Goal: Navigation & Orientation: Find specific page/section

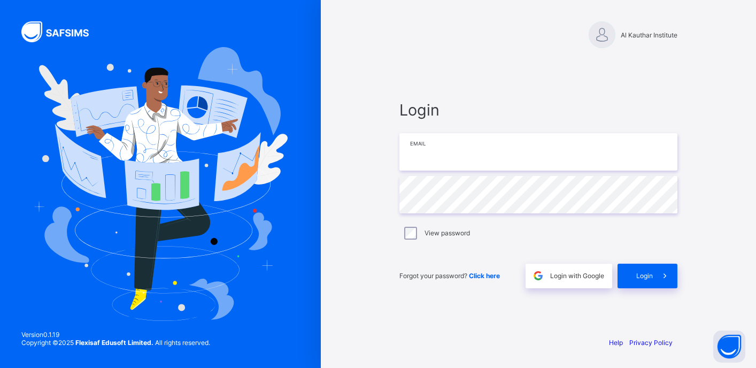
type input "**********"
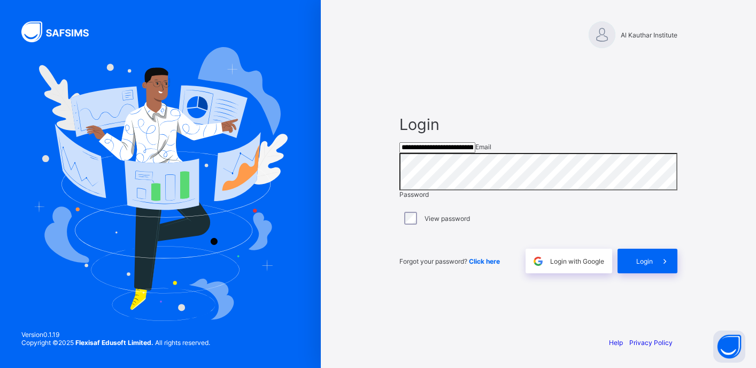
click at [401, 228] on div "View password" at bounding box center [538, 218] width 278 height 22
click at [657, 270] on span at bounding box center [665, 261] width 25 height 25
click at [665, 273] on span at bounding box center [665, 261] width 25 height 25
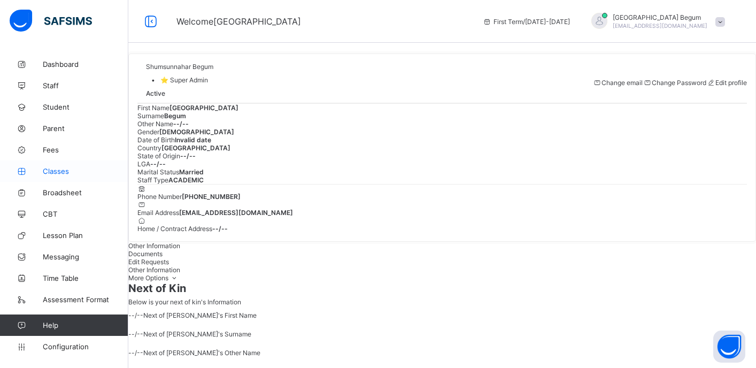
click at [52, 170] on span "Classes" at bounding box center [86, 171] width 86 height 9
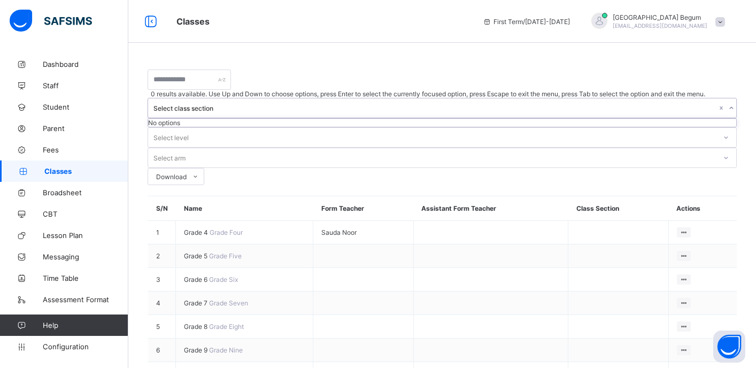
click at [359, 104] on div "Select class section" at bounding box center [434, 108] width 563 height 8
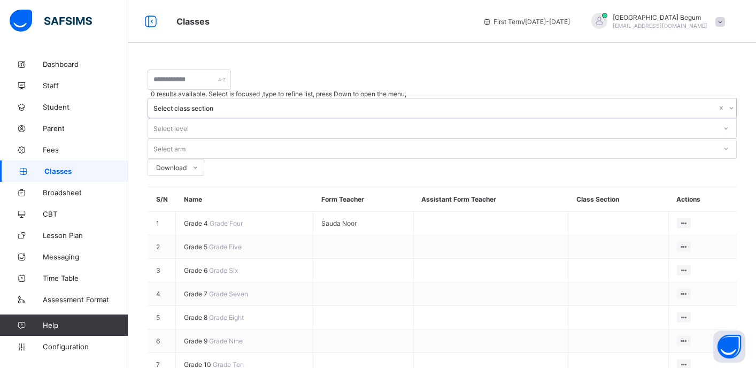
click at [359, 104] on div "Select class section" at bounding box center [434, 108] width 563 height 8
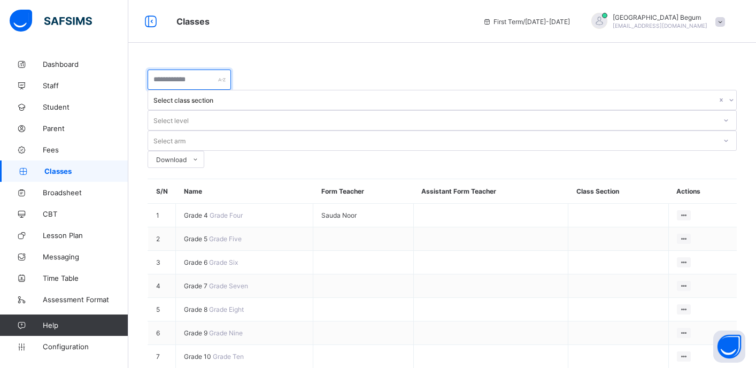
click at [207, 88] on input "text" at bounding box center [189, 79] width 83 height 20
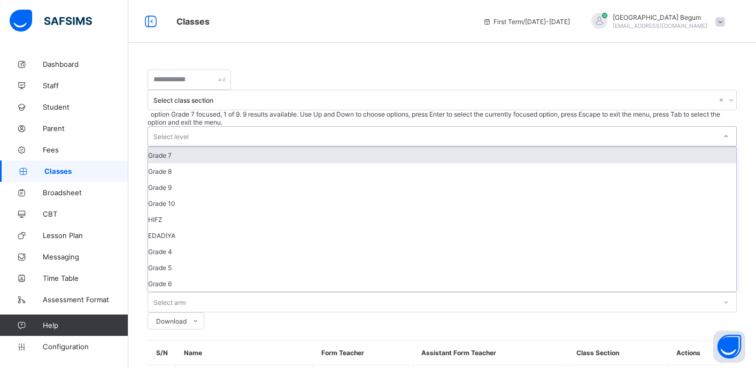
click at [189, 126] on div "Select level" at bounding box center [170, 136] width 35 height 20
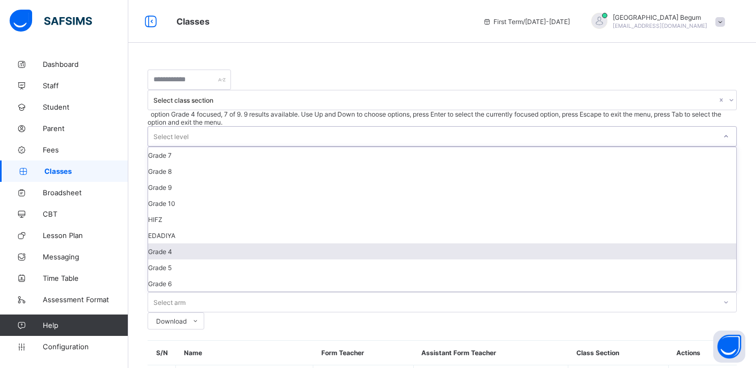
click at [425, 243] on div "Grade 4" at bounding box center [442, 251] width 588 height 16
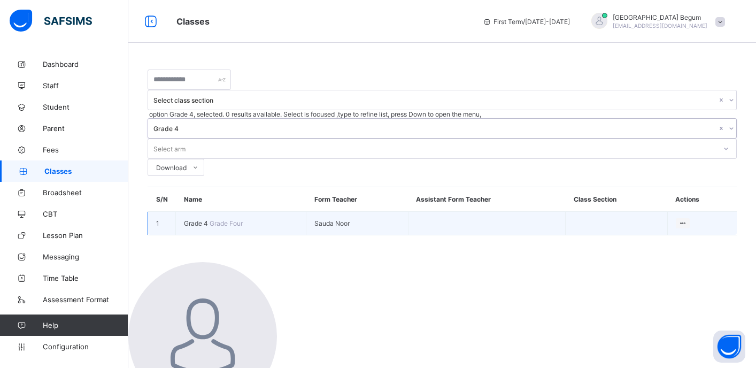
click at [210, 219] on span "Grade Four" at bounding box center [226, 223] width 33 height 8
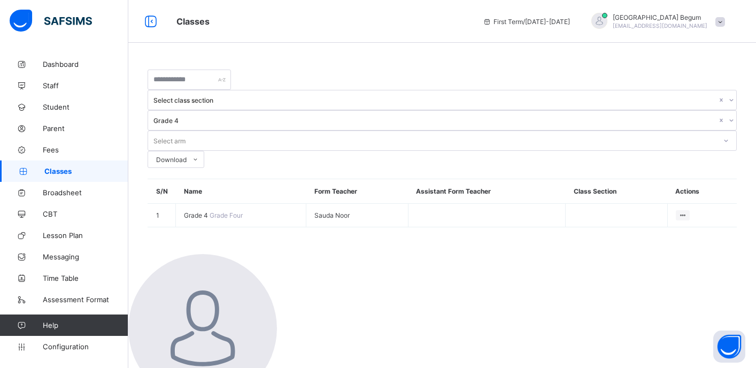
click at [406, 117] on div "Grade 4" at bounding box center [434, 121] width 563 height 8
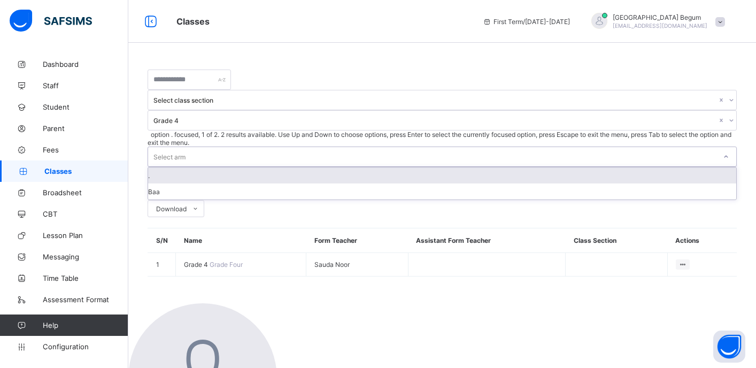
click at [185, 146] on div "Select arm" at bounding box center [169, 156] width 32 height 20
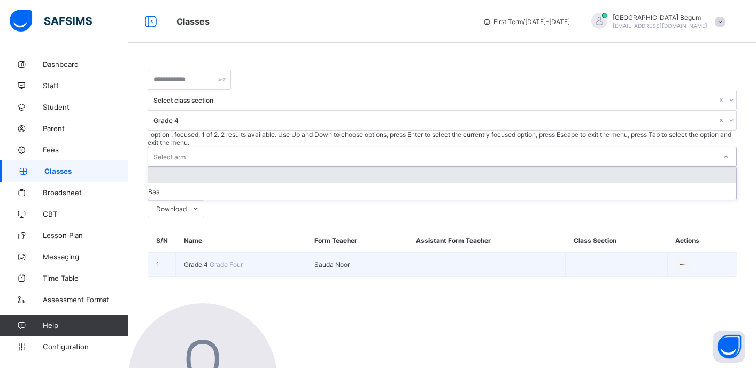
click at [210, 260] on span "Grade Four" at bounding box center [226, 264] width 33 height 8
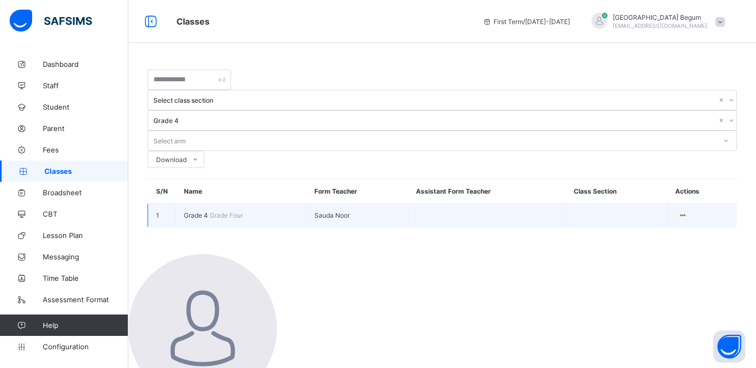
click at [210, 211] on span "Grade Four" at bounding box center [226, 215] width 33 height 8
click at [693, 204] on td "View Class Assign form Teacher" at bounding box center [701, 216] width 69 height 24
click at [647, 230] on div "View Class" at bounding box center [654, 235] width 61 height 11
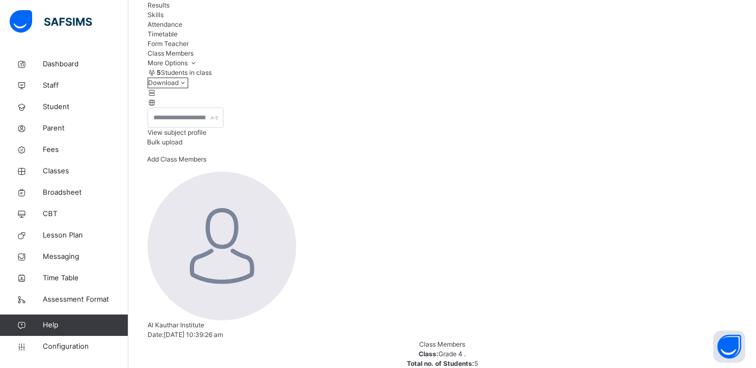
scroll to position [114, 0]
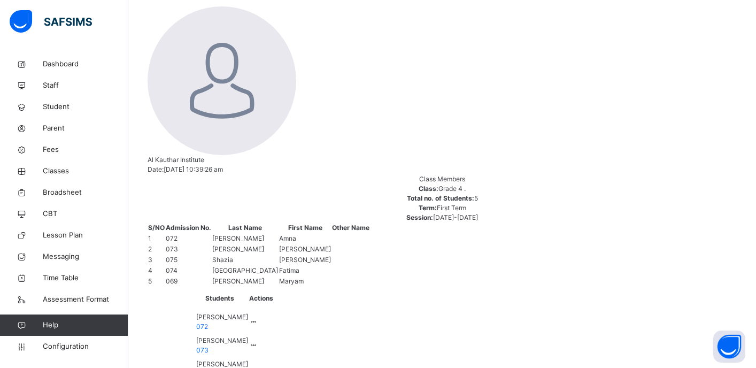
scroll to position [288, 0]
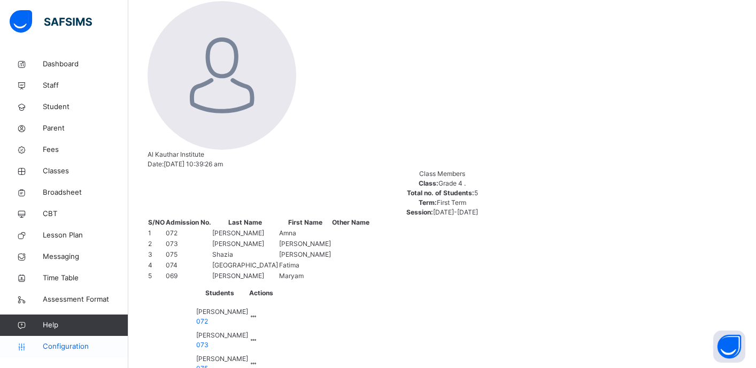
click at [84, 343] on span "Configuration" at bounding box center [85, 346] width 85 height 11
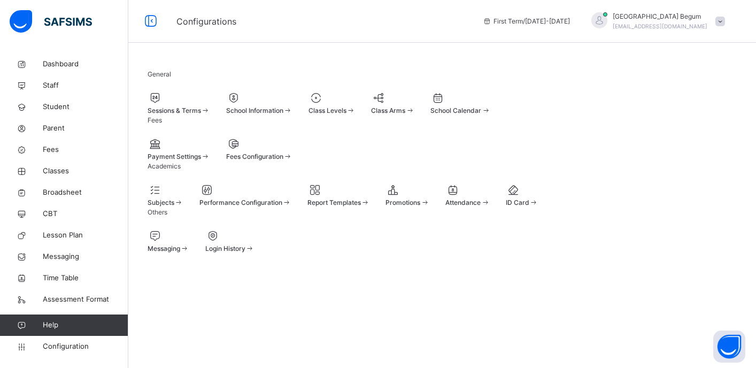
click at [183, 207] on div "Subjects" at bounding box center [166, 195] width 36 height 26
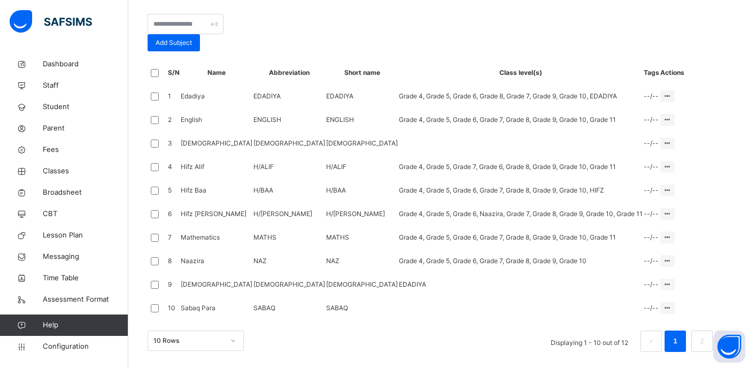
scroll to position [342, 0]
click at [675, 161] on div at bounding box center [667, 167] width 14 height 12
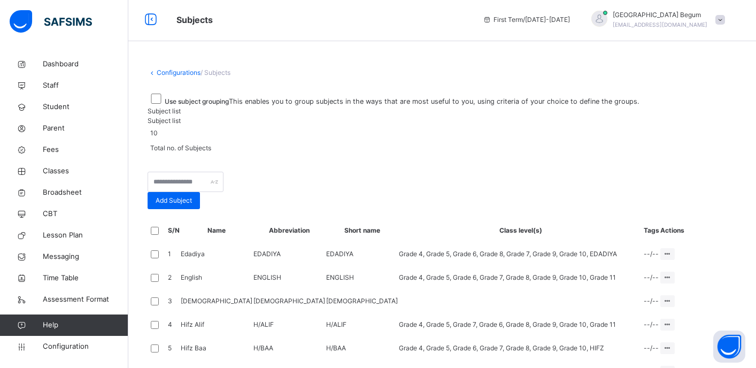
scroll to position [0, 0]
click at [62, 296] on span "Assessment Format" at bounding box center [86, 299] width 86 height 11
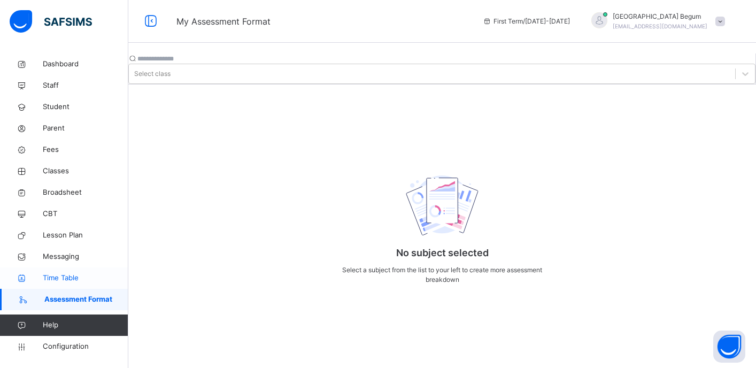
click at [65, 282] on span "Time Table" at bounding box center [86, 278] width 86 height 11
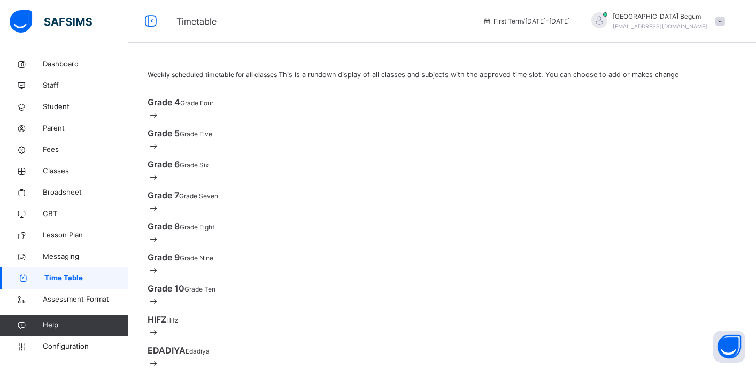
click at [159, 120] on span at bounding box center [154, 115] width 12 height 11
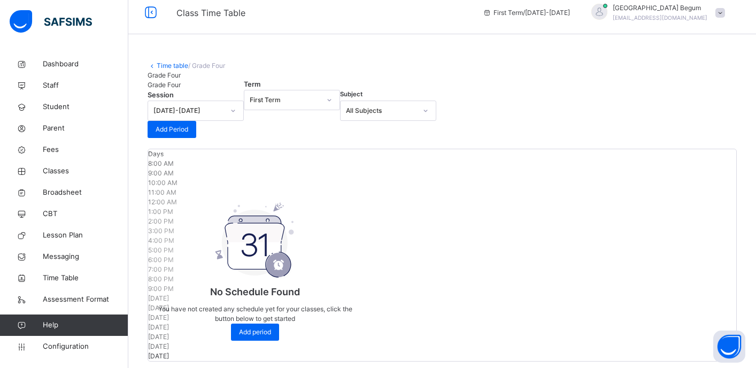
scroll to position [7, 0]
click at [87, 254] on span "Messaging" at bounding box center [86, 256] width 86 height 11
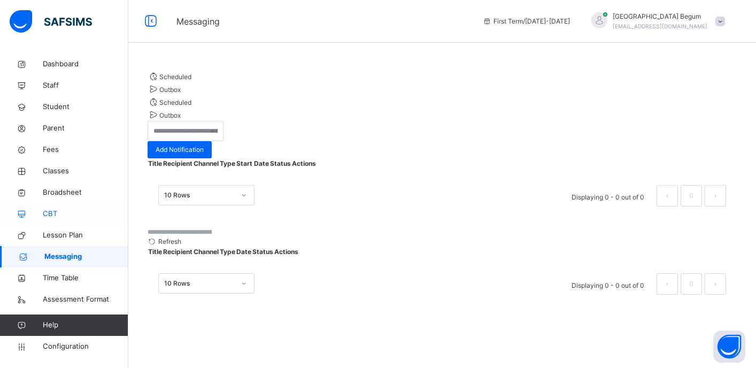
click at [75, 221] on link "CBT" at bounding box center [64, 213] width 128 height 21
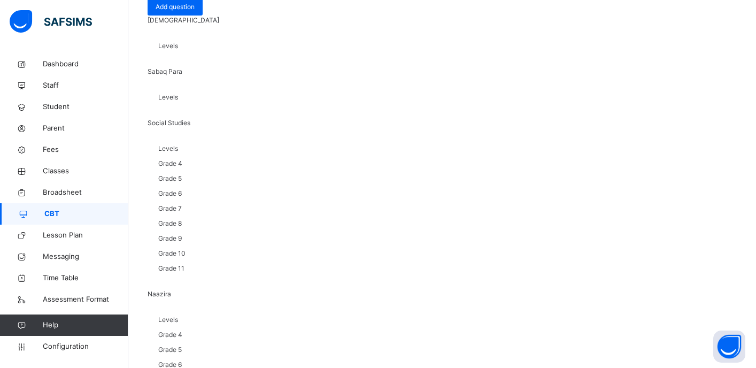
scroll to position [30, 0]
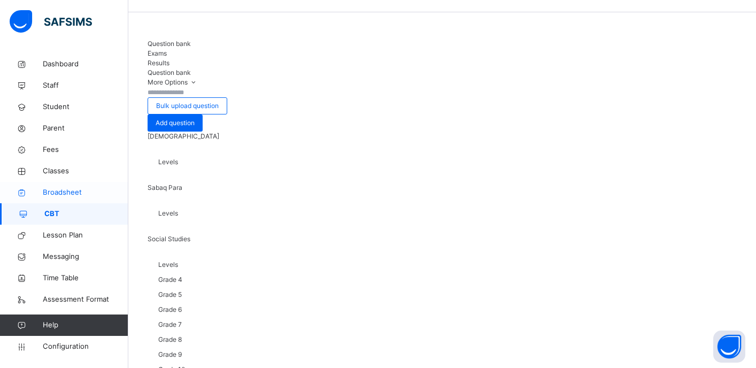
click at [73, 190] on span "Broadsheet" at bounding box center [86, 192] width 86 height 11
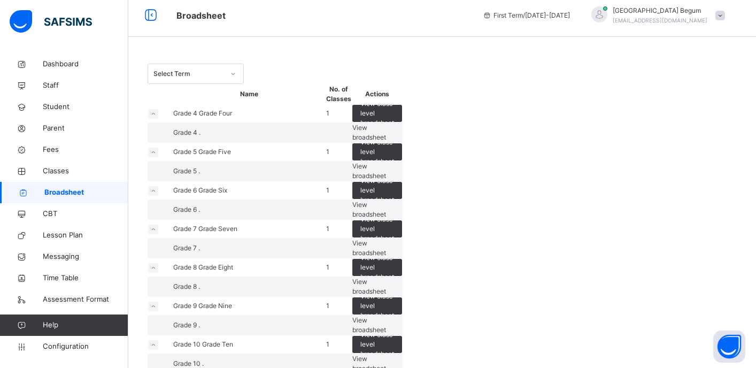
scroll to position [9, 0]
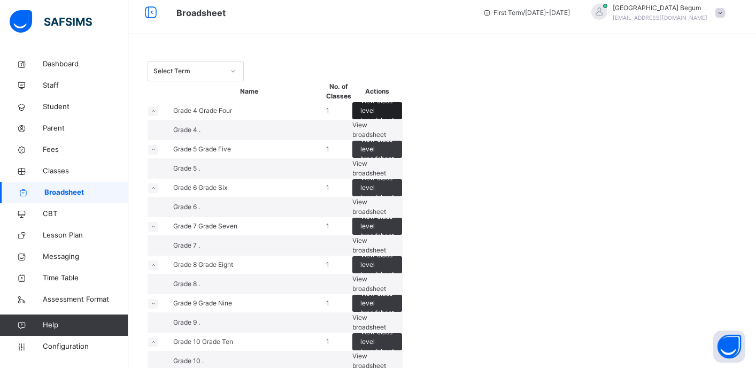
click at [394, 125] on span "View class level broadsheet" at bounding box center [377, 110] width 34 height 29
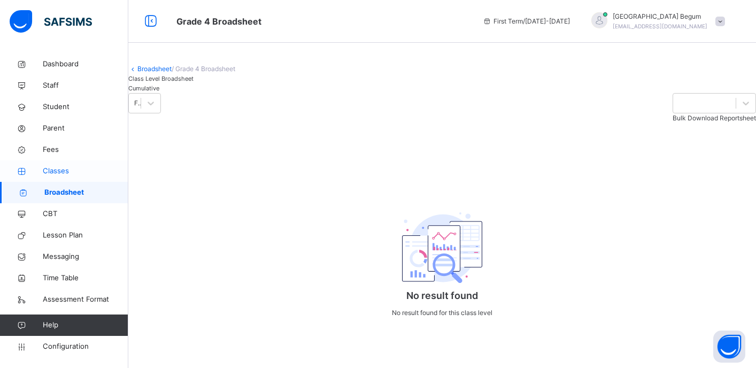
click at [72, 175] on span "Classes" at bounding box center [86, 171] width 86 height 11
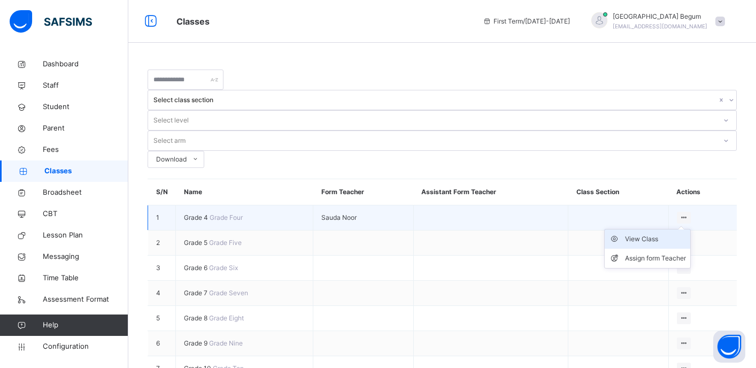
click at [656, 234] on div "View Class" at bounding box center [655, 239] width 61 height 11
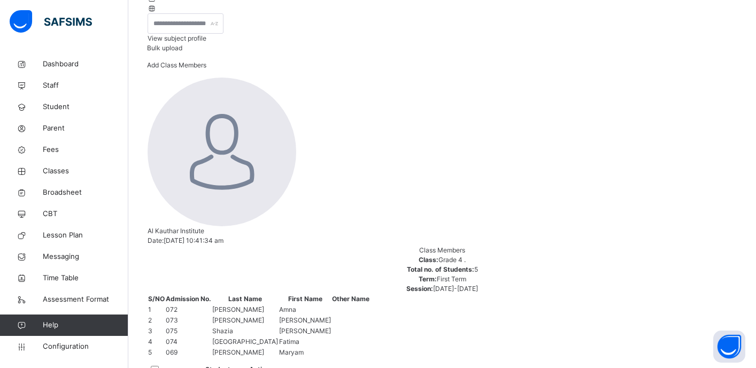
scroll to position [218, 0]
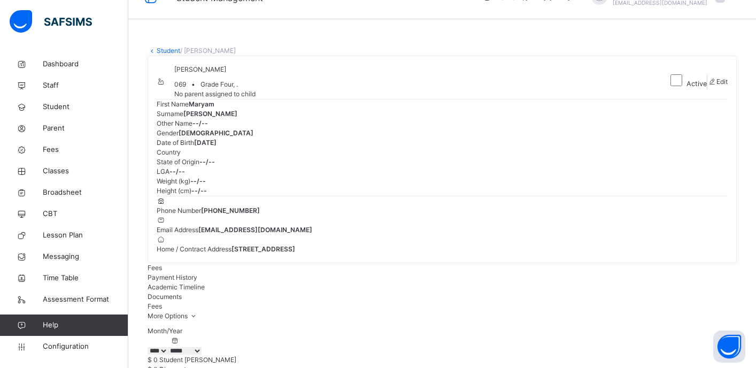
scroll to position [24, 0]
click at [58, 212] on span "CBT" at bounding box center [86, 213] width 86 height 11
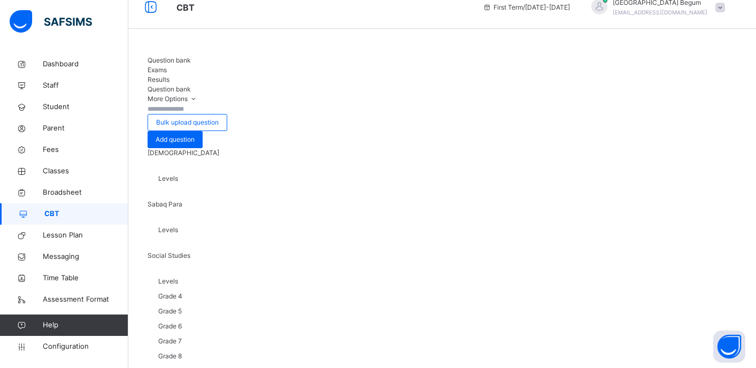
scroll to position [24, 0]
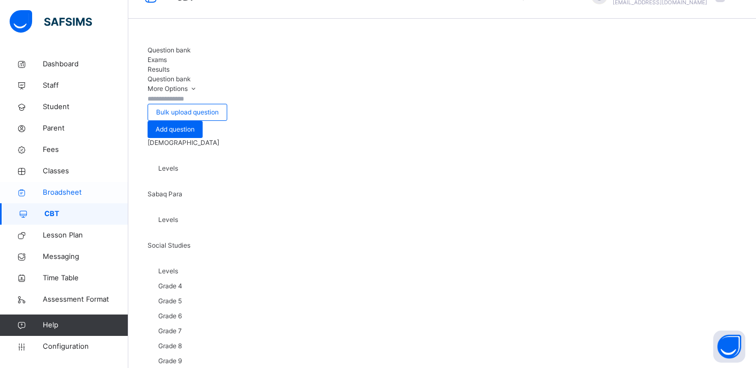
click at [66, 188] on span "Broadsheet" at bounding box center [86, 192] width 86 height 11
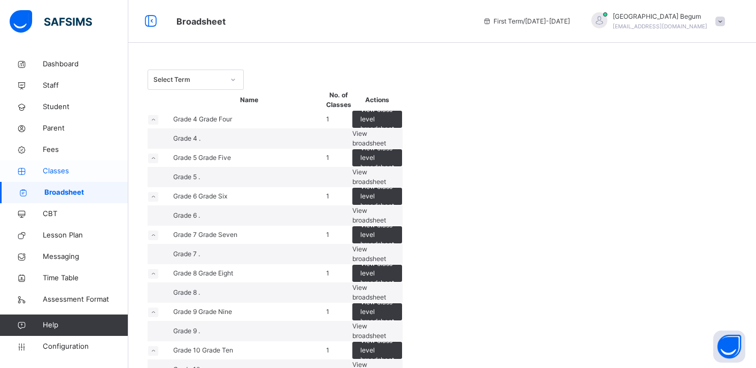
click at [68, 172] on span "Classes" at bounding box center [86, 171] width 86 height 11
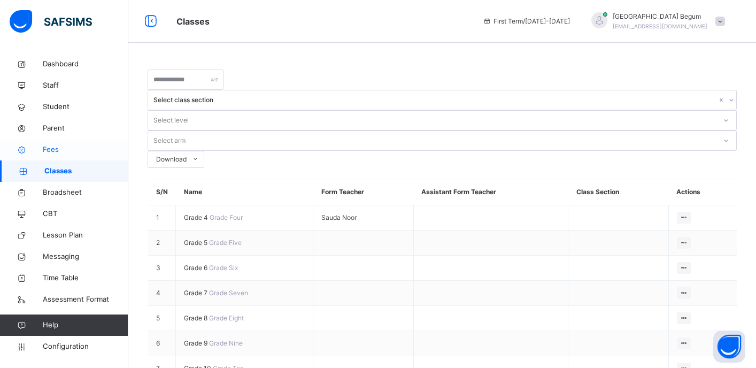
click at [79, 157] on link "Fees" at bounding box center [64, 149] width 128 height 21
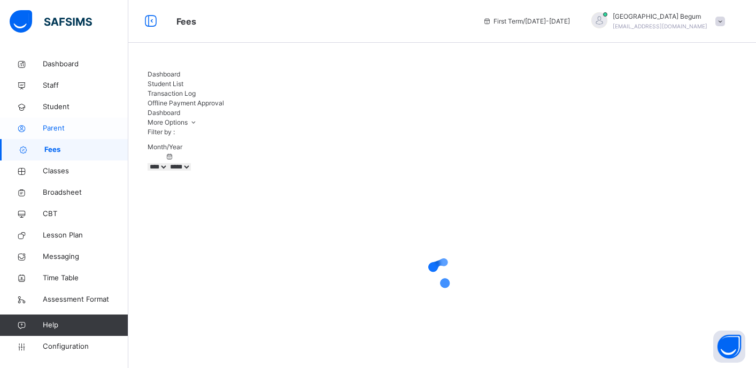
click at [73, 134] on link "Parent" at bounding box center [64, 128] width 128 height 21
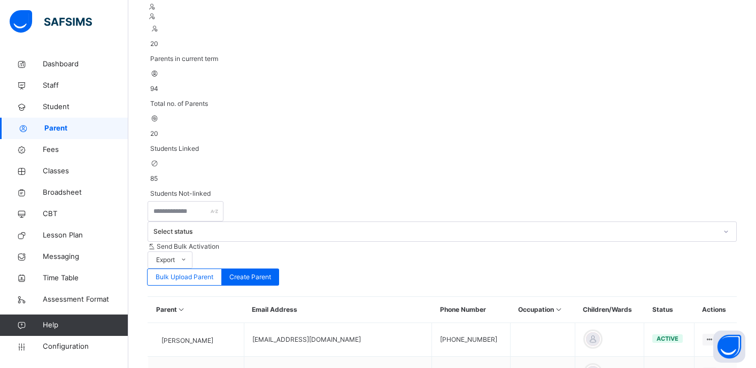
scroll to position [166, 0]
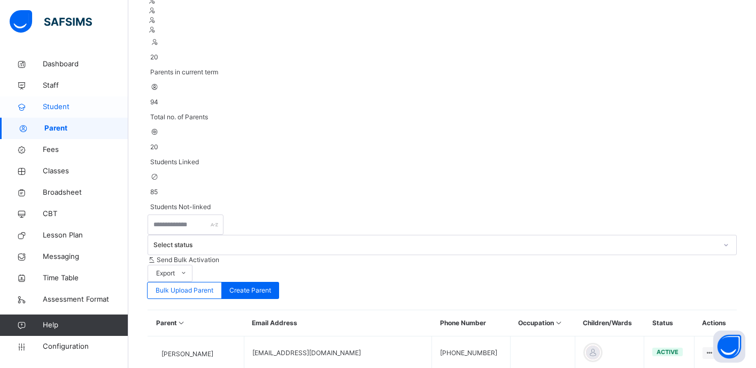
click at [80, 97] on link "Student" at bounding box center [64, 106] width 128 height 21
